Goal: Find specific page/section: Find specific page/section

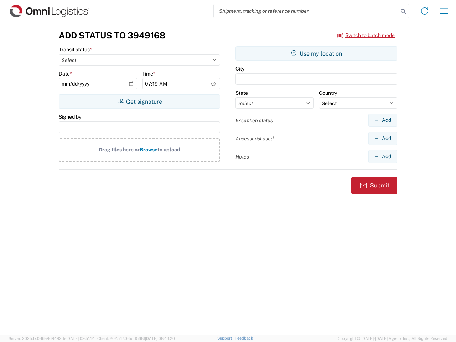
click at [306, 11] on input "search" at bounding box center [306, 11] width 185 height 14
click at [404, 11] on icon at bounding box center [404, 11] width 10 height 10
click at [425, 11] on icon at bounding box center [424, 10] width 11 height 11
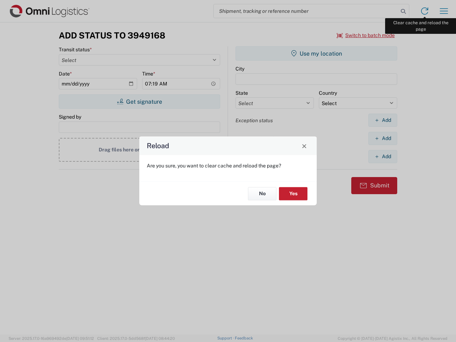
click at [444, 11] on div "Reload Are you sure, you want to clear cache and reload the page? No Yes" at bounding box center [228, 171] width 456 height 342
click at [366, 35] on div "Reload Are you sure, you want to clear cache and reload the page? No Yes" at bounding box center [228, 171] width 456 height 342
click at [139, 102] on div "Reload Are you sure, you want to clear cache and reload the page? No Yes" at bounding box center [228, 171] width 456 height 342
click at [317, 53] on div "Reload Are you sure, you want to clear cache and reload the page? No Yes" at bounding box center [228, 171] width 456 height 342
click at [383, 120] on div "Reload Are you sure, you want to clear cache and reload the page? No Yes" at bounding box center [228, 171] width 456 height 342
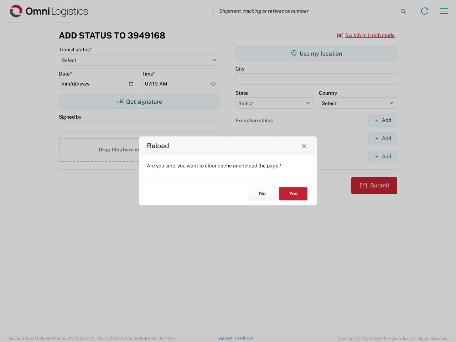
click at [383, 138] on div "Reload Are you sure, you want to clear cache and reload the page? No Yes" at bounding box center [228, 171] width 456 height 342
click at [383, 156] on div "Reload Are you sure, you want to clear cache and reload the page? No Yes" at bounding box center [228, 171] width 456 height 342
